Goal: Information Seeking & Learning: Learn about a topic

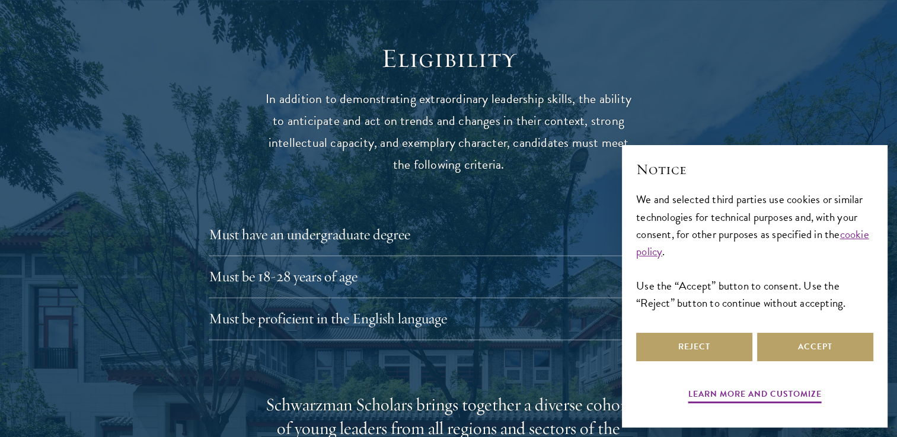
scroll to position [1660, 0]
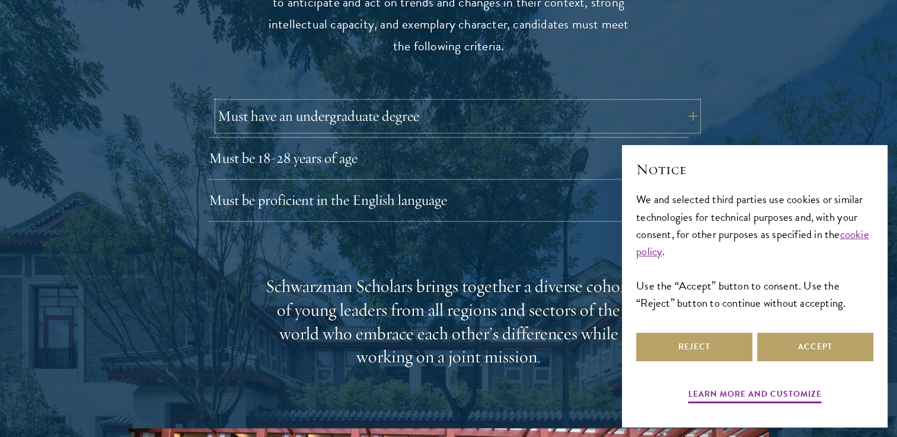
click at [303, 102] on button "Must have an undergraduate degree" at bounding box center [458, 116] width 480 height 28
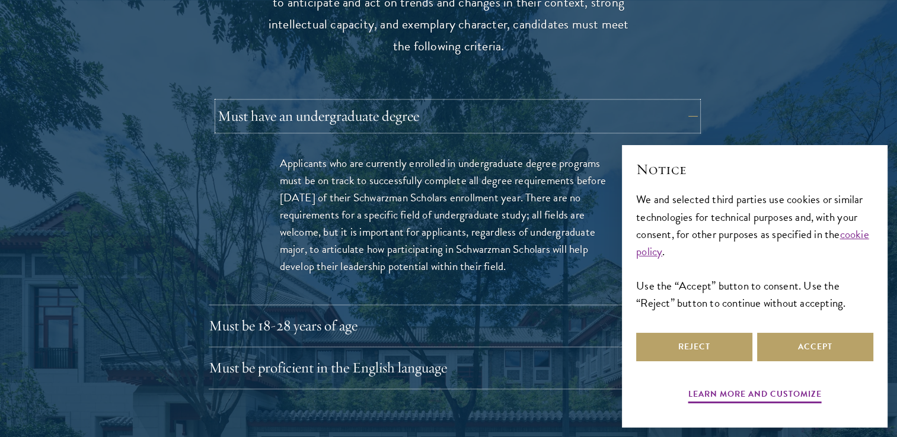
click at [303, 102] on button "Must have an undergraduate degree" at bounding box center [458, 116] width 480 height 28
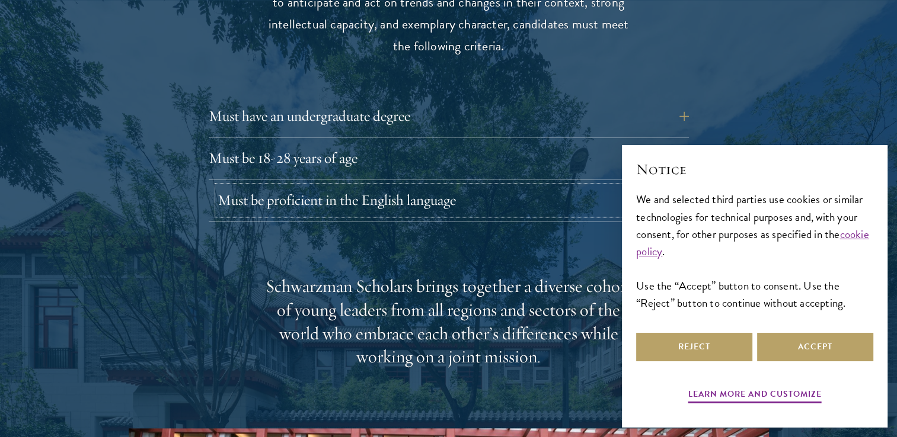
click at [313, 186] on button "Must be proficient in the English language" at bounding box center [458, 200] width 480 height 28
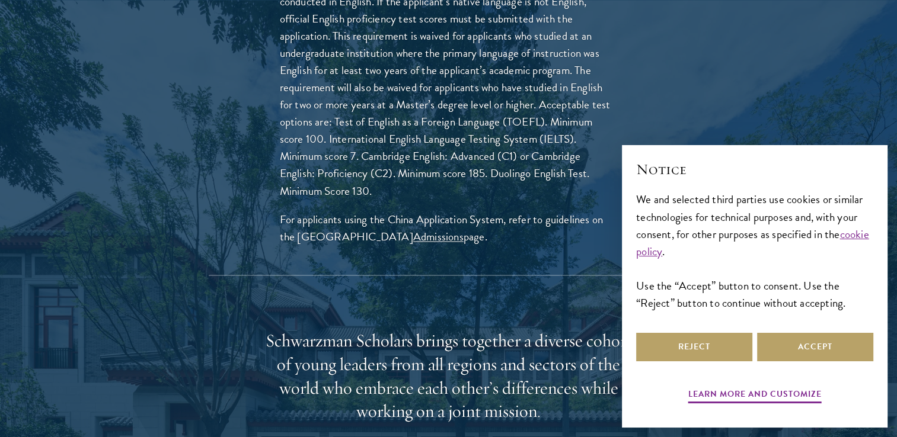
scroll to position [1956, 0]
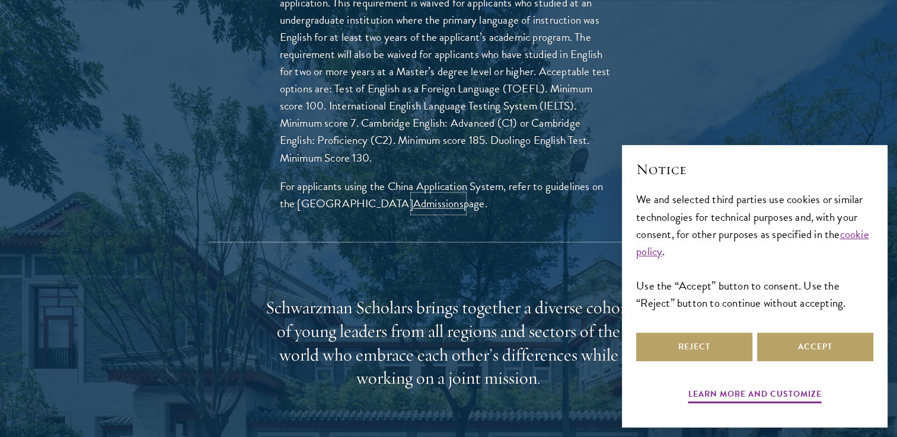
click at [423, 195] on link "Admissions" at bounding box center [438, 203] width 50 height 17
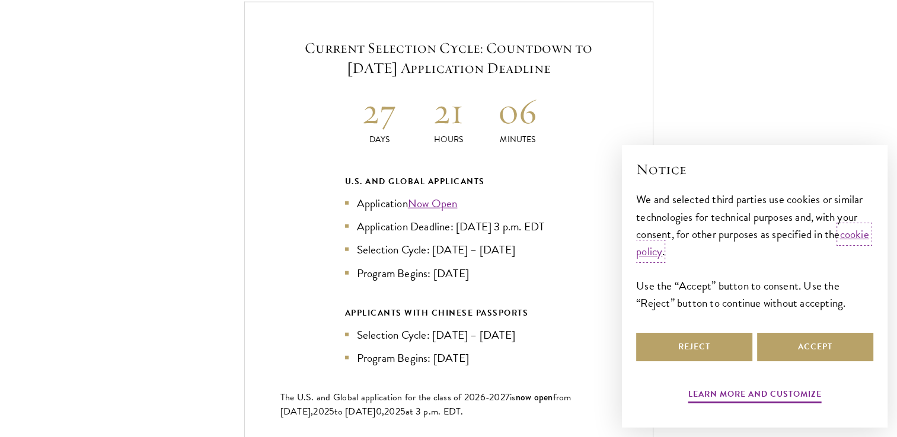
scroll to position [2904, 0]
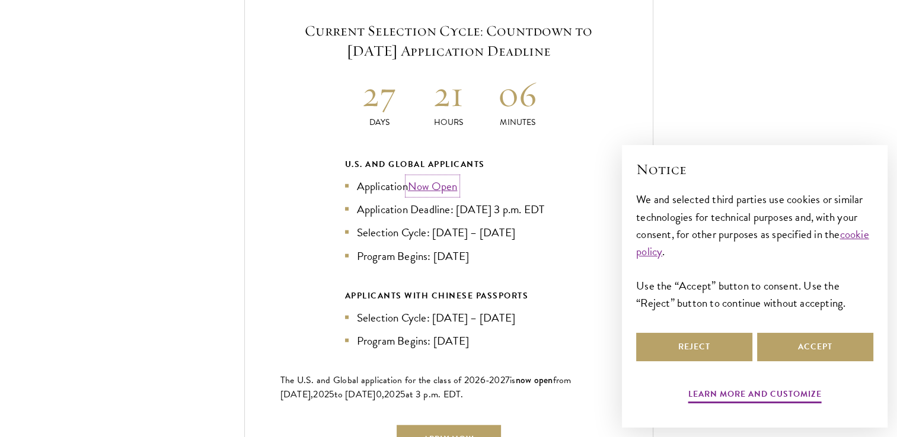
click at [436, 178] on link "Now Open" at bounding box center [433, 186] width 50 height 17
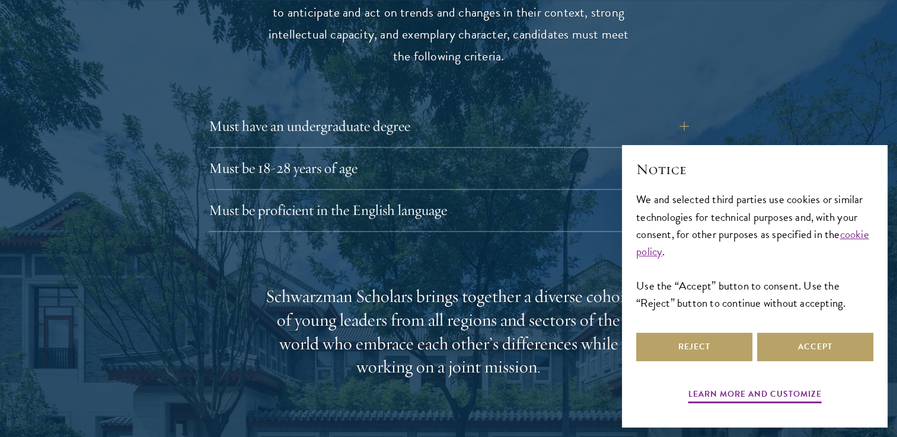
scroll to position [1660, 0]
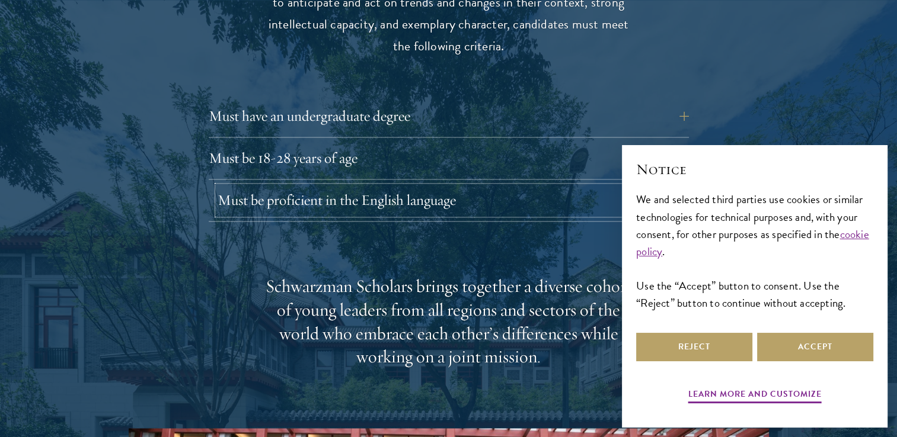
click at [338, 186] on button "Must be proficient in the English language" at bounding box center [458, 200] width 480 height 28
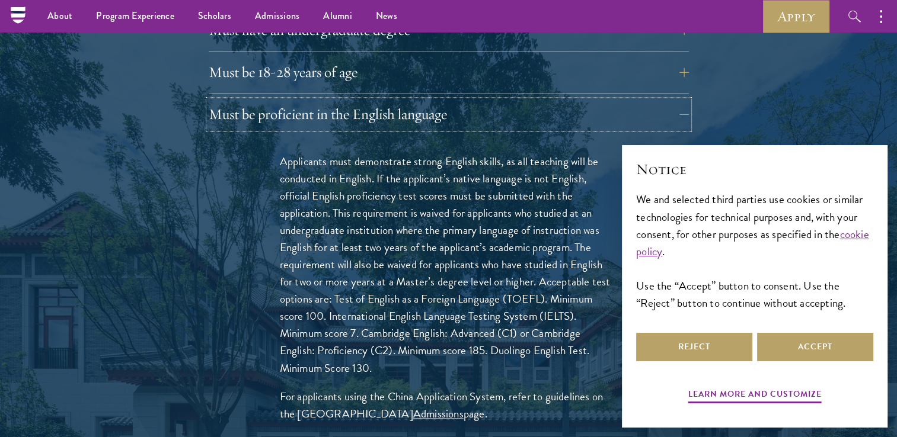
scroll to position [1719, 0]
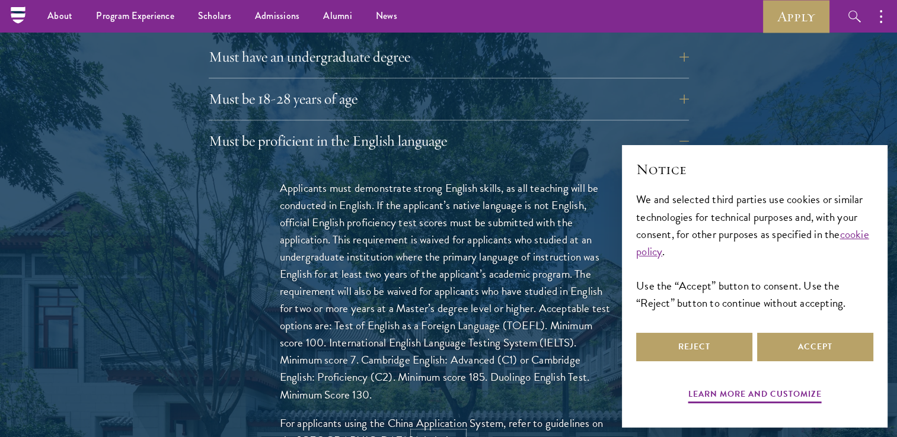
click at [413, 432] on link "Admissions" at bounding box center [438, 440] width 50 height 17
